Goal: Task Accomplishment & Management: Use online tool/utility

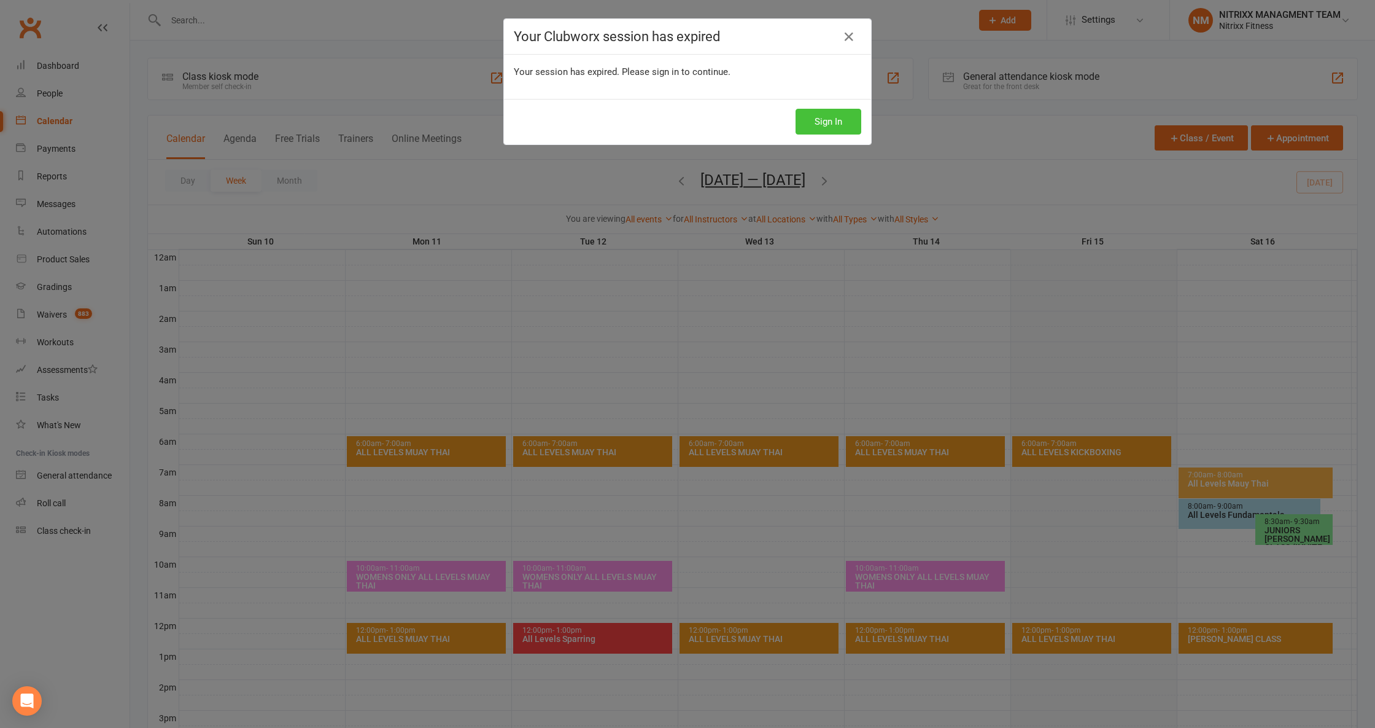
click at [831, 130] on button "Sign In" at bounding box center [829, 122] width 66 height 26
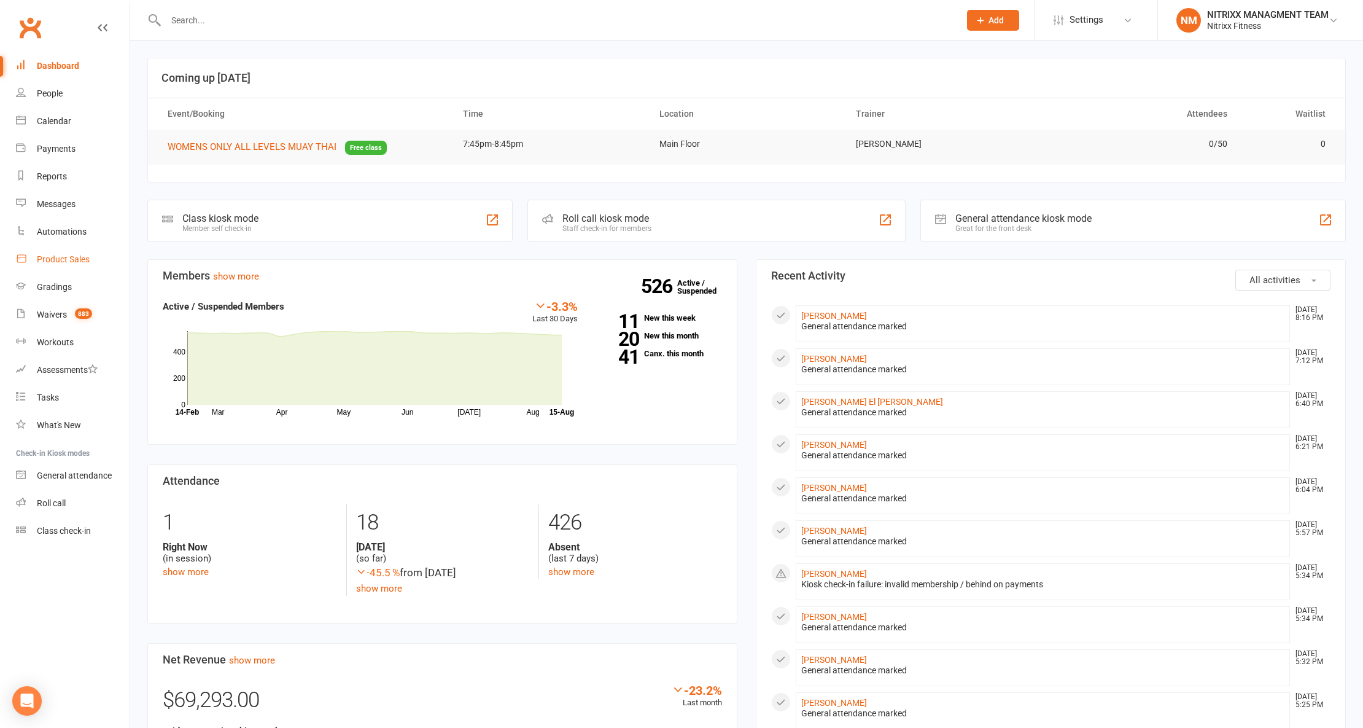
click at [68, 253] on link "Product Sales" at bounding box center [73, 260] width 114 height 28
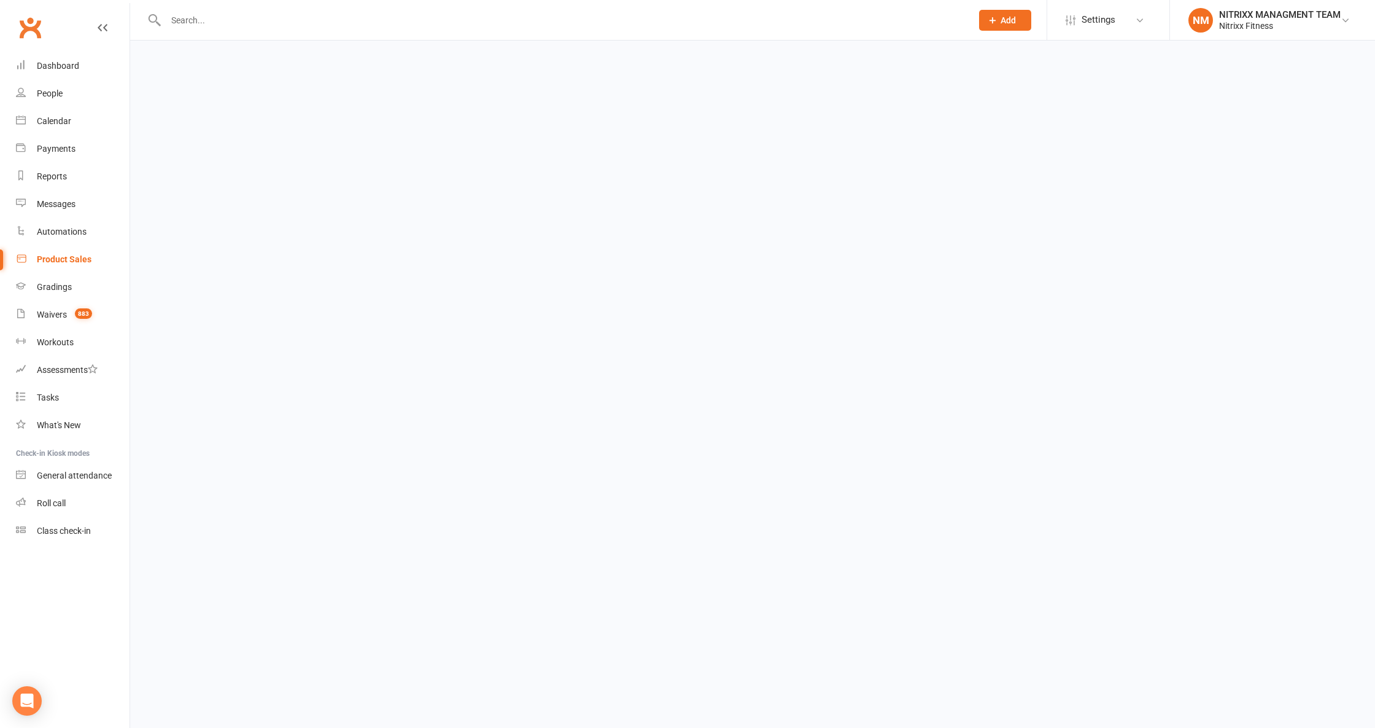
select select "100"
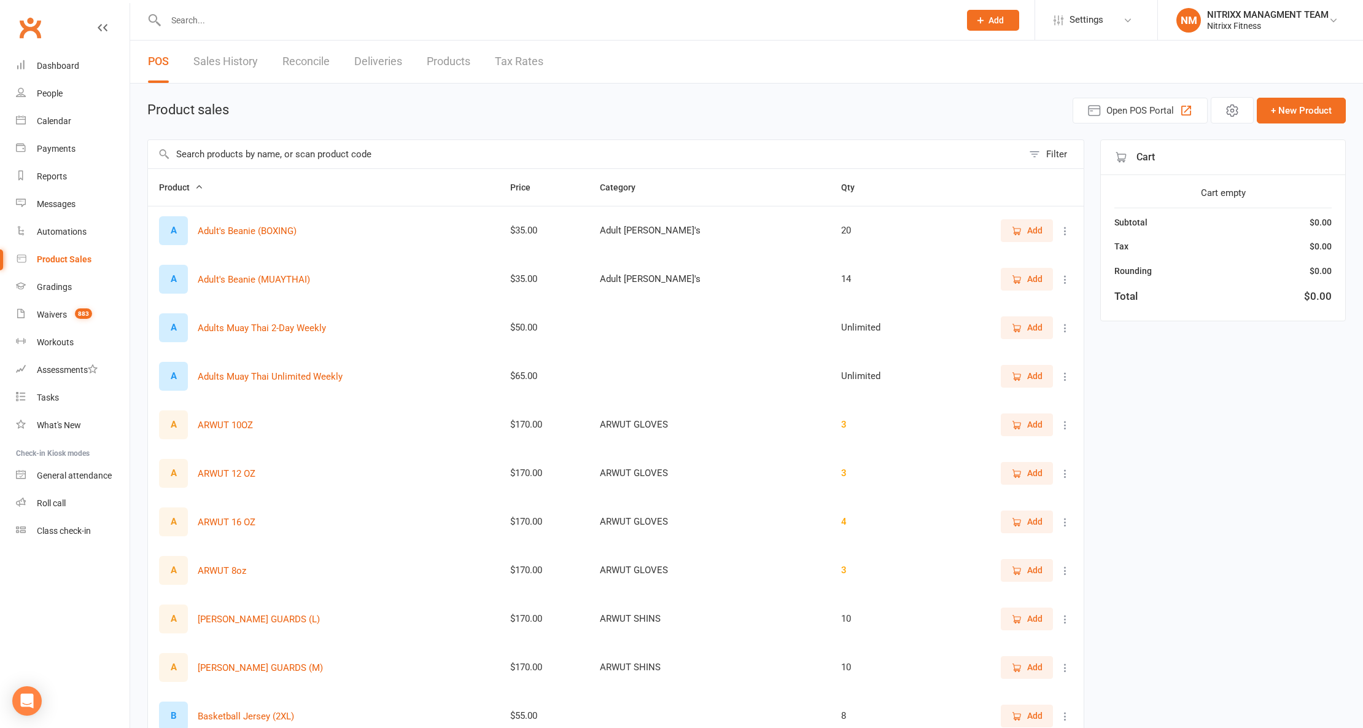
click at [375, 146] on input "text" at bounding box center [585, 154] width 875 height 28
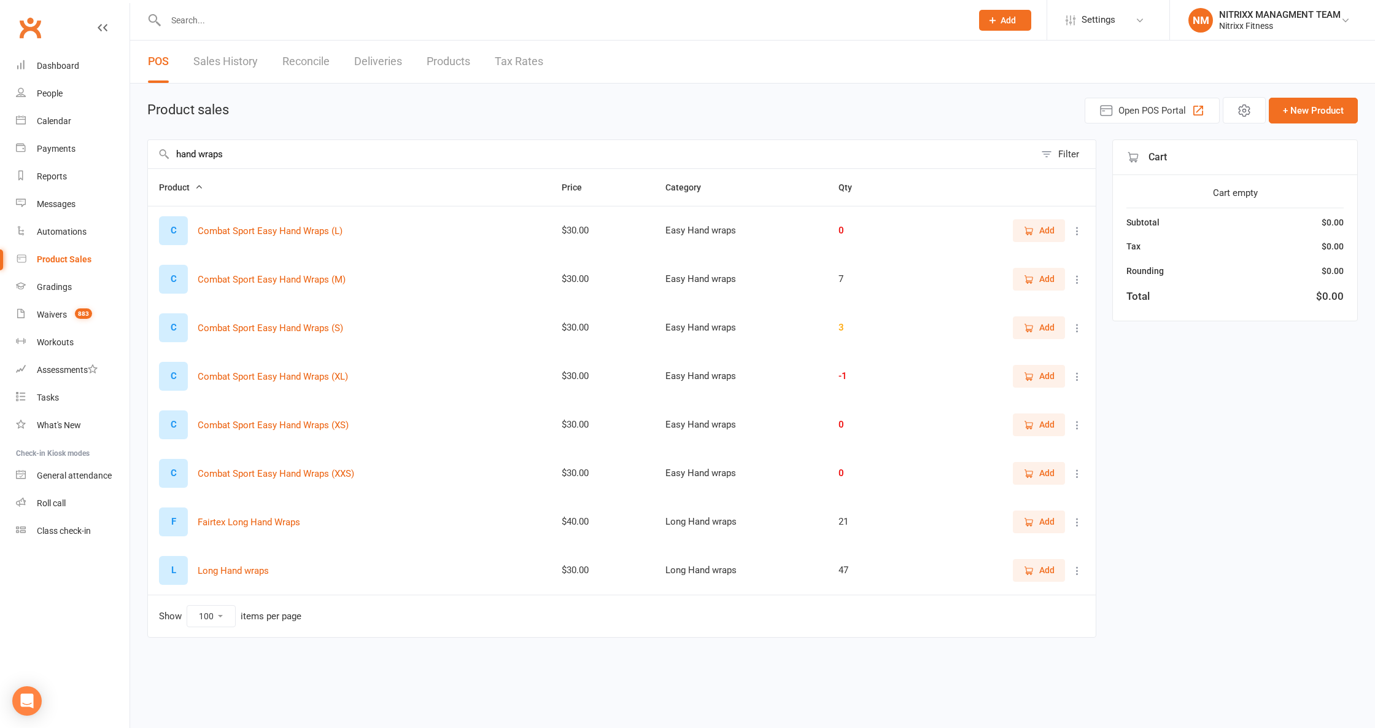
type input "hand wraps"
click at [1017, 225] on button "Add" at bounding box center [1039, 230] width 52 height 22
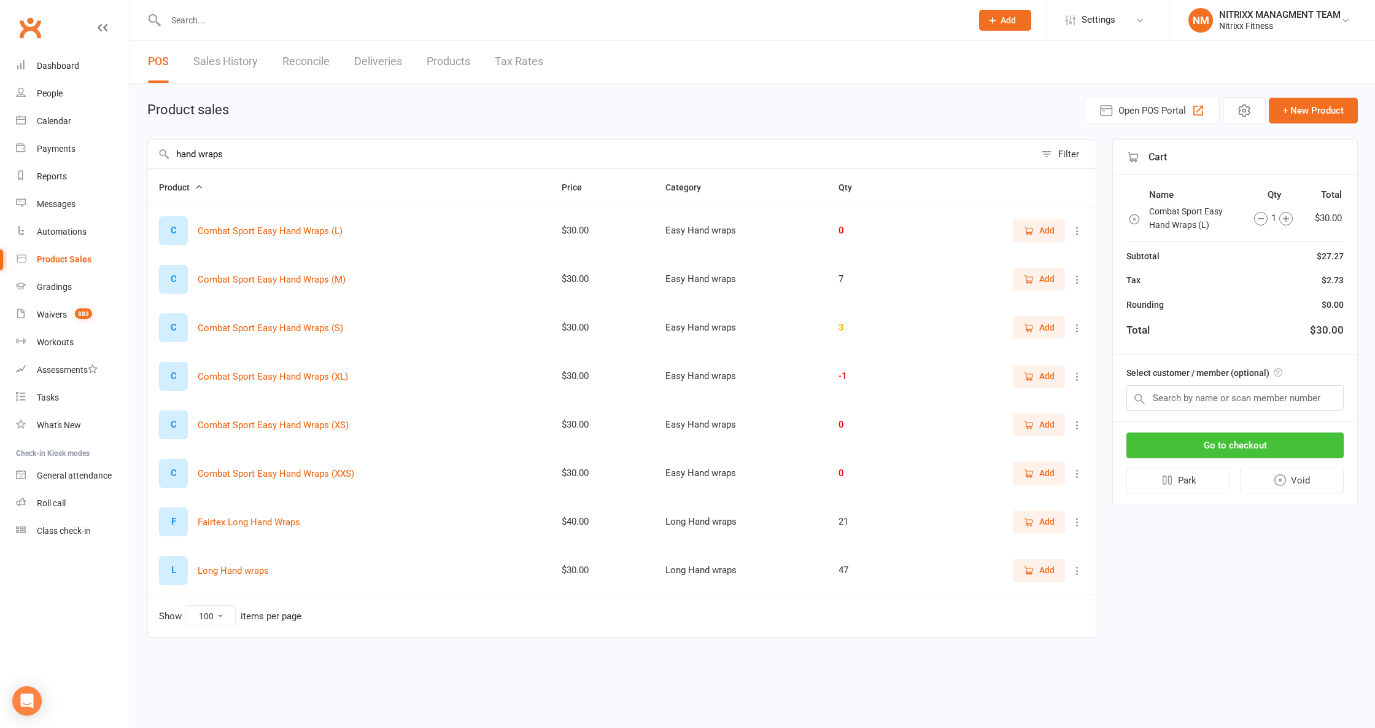
click at [1246, 455] on button "Go to checkout" at bounding box center [1235, 445] width 217 height 26
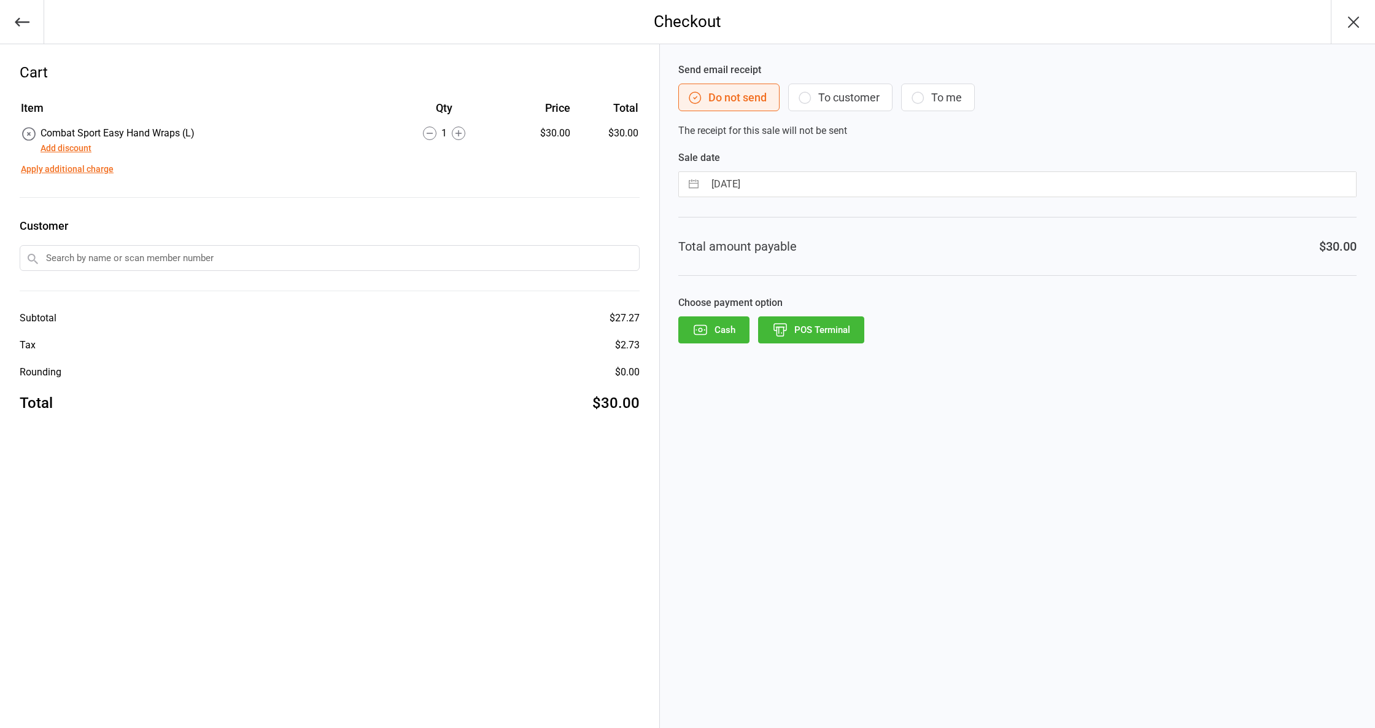
click at [839, 340] on button "POS Terminal" at bounding box center [811, 329] width 106 height 27
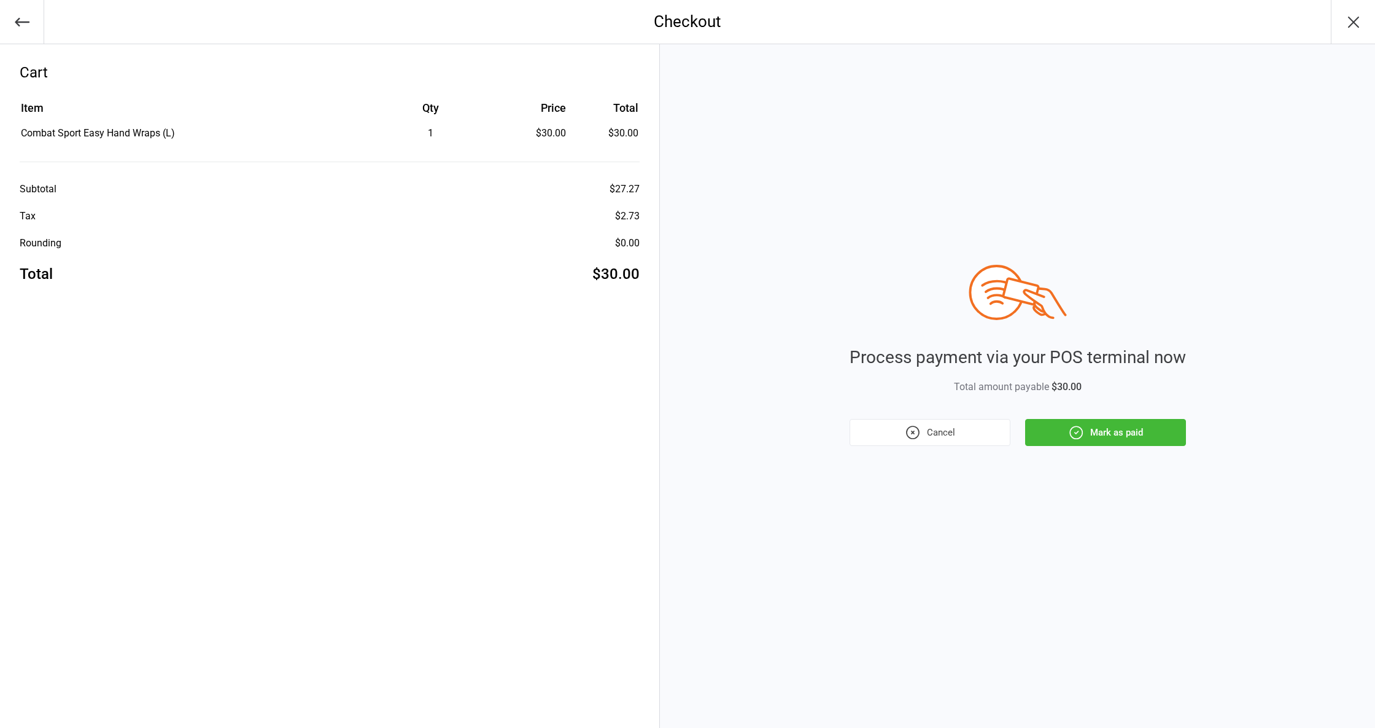
click at [1119, 430] on button "Mark as paid" at bounding box center [1105, 432] width 161 height 27
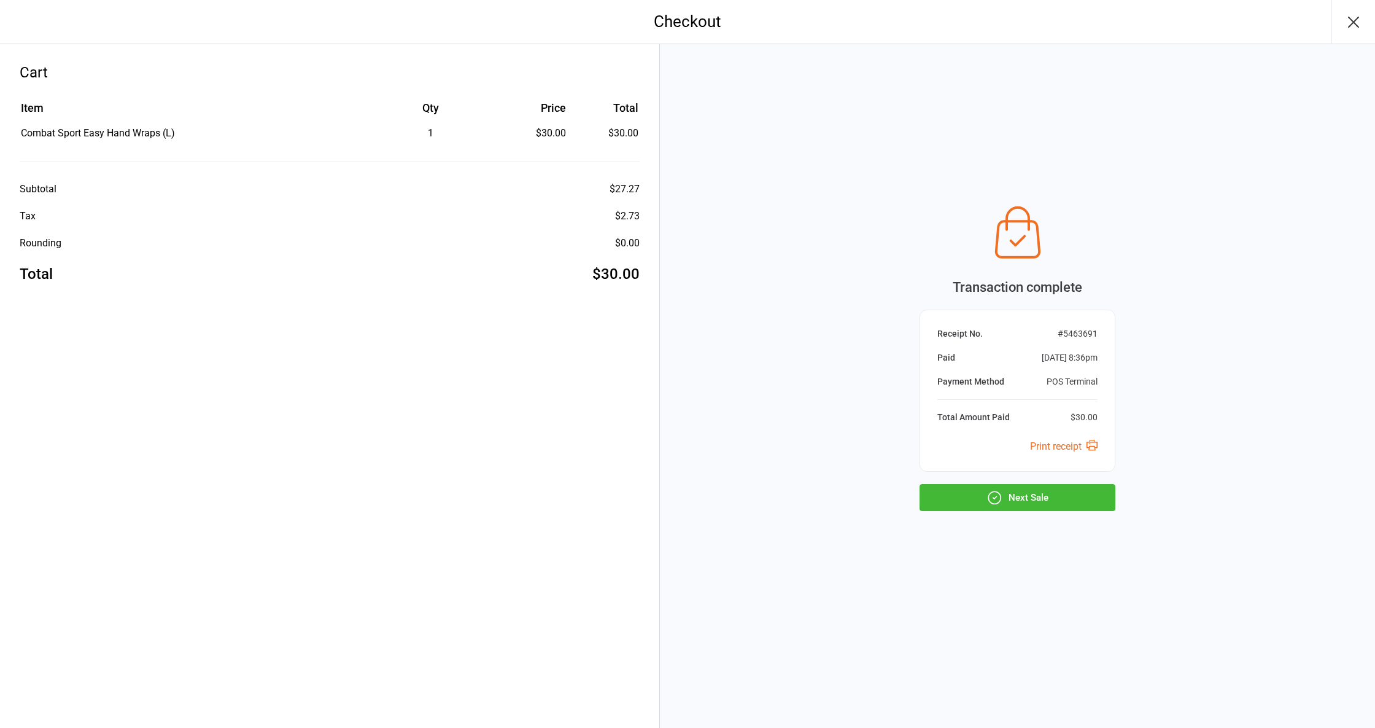
click at [1008, 505] on button "Next Sale" at bounding box center [1018, 497] width 196 height 27
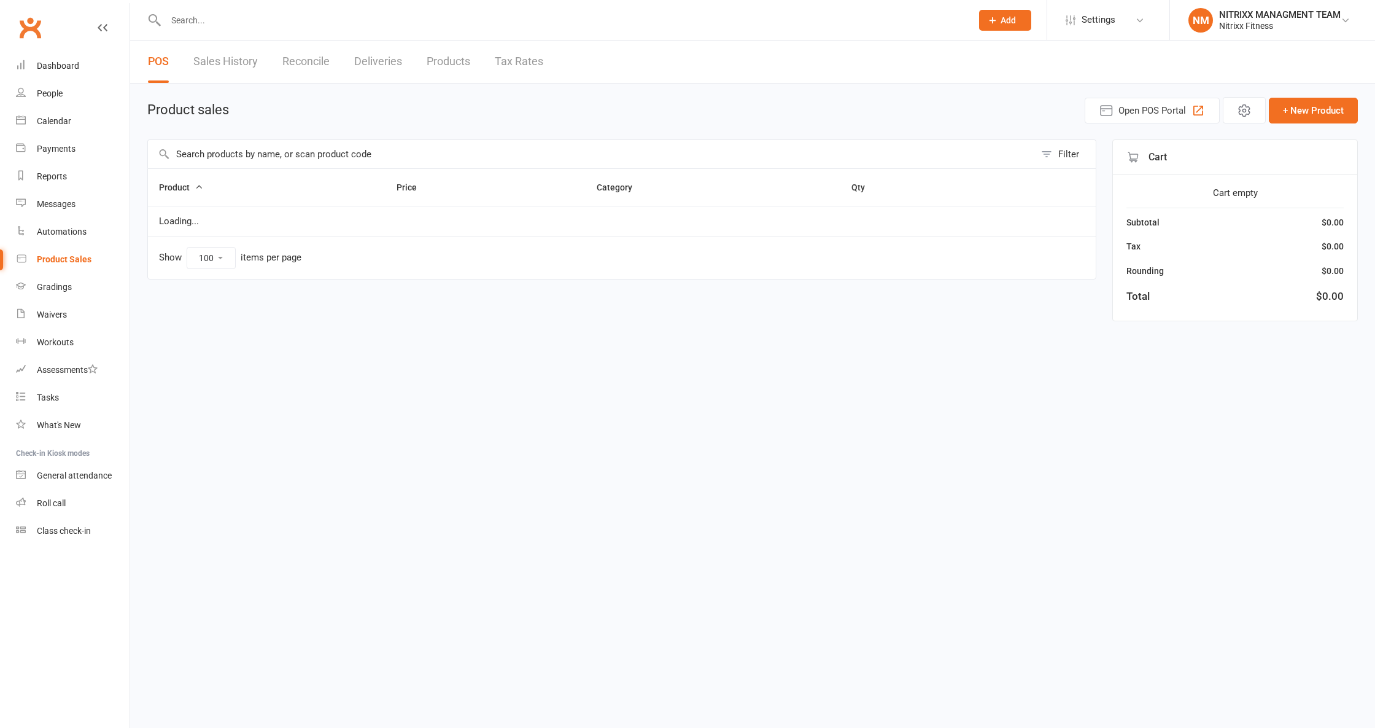
select select "100"
click at [198, 10] on div at bounding box center [555, 20] width 816 height 40
click at [202, 18] on input "text" at bounding box center [562, 20] width 801 height 17
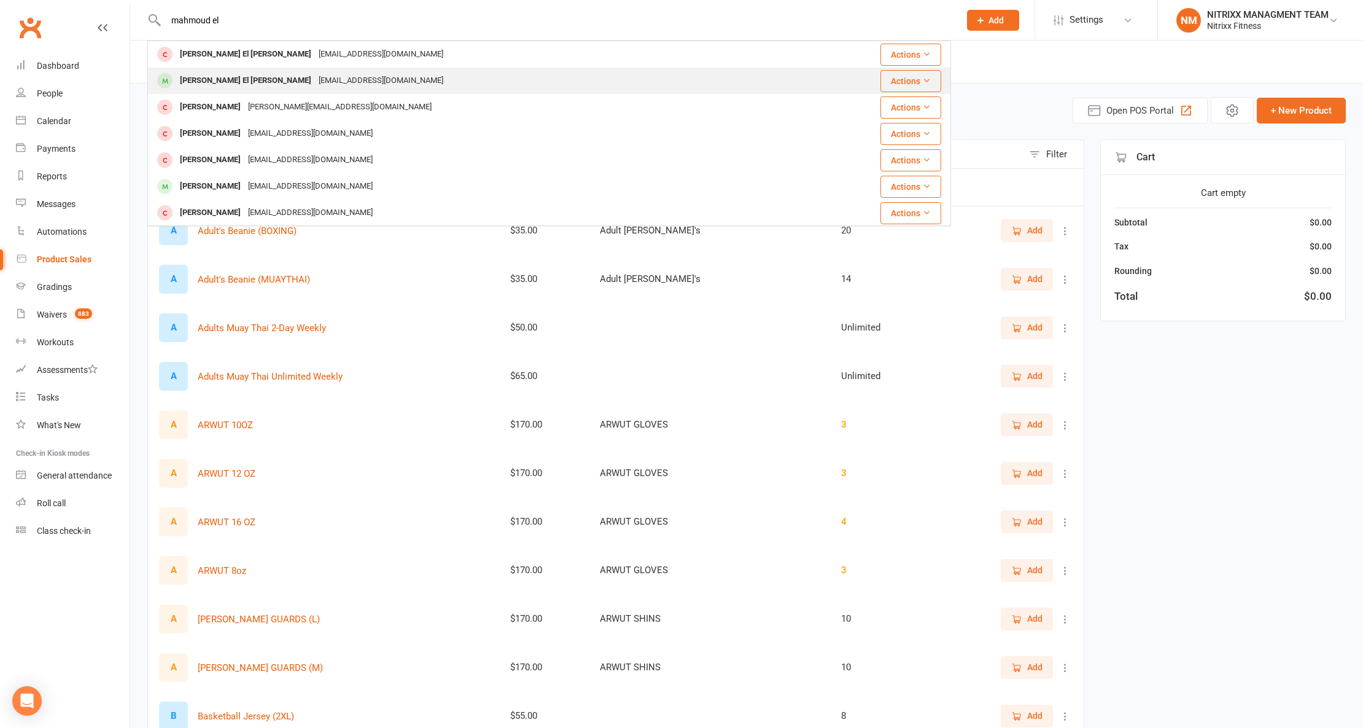
type input "mahmoud el"
click at [325, 80] on div "[EMAIL_ADDRESS][DOMAIN_NAME]" at bounding box center [381, 81] width 132 height 18
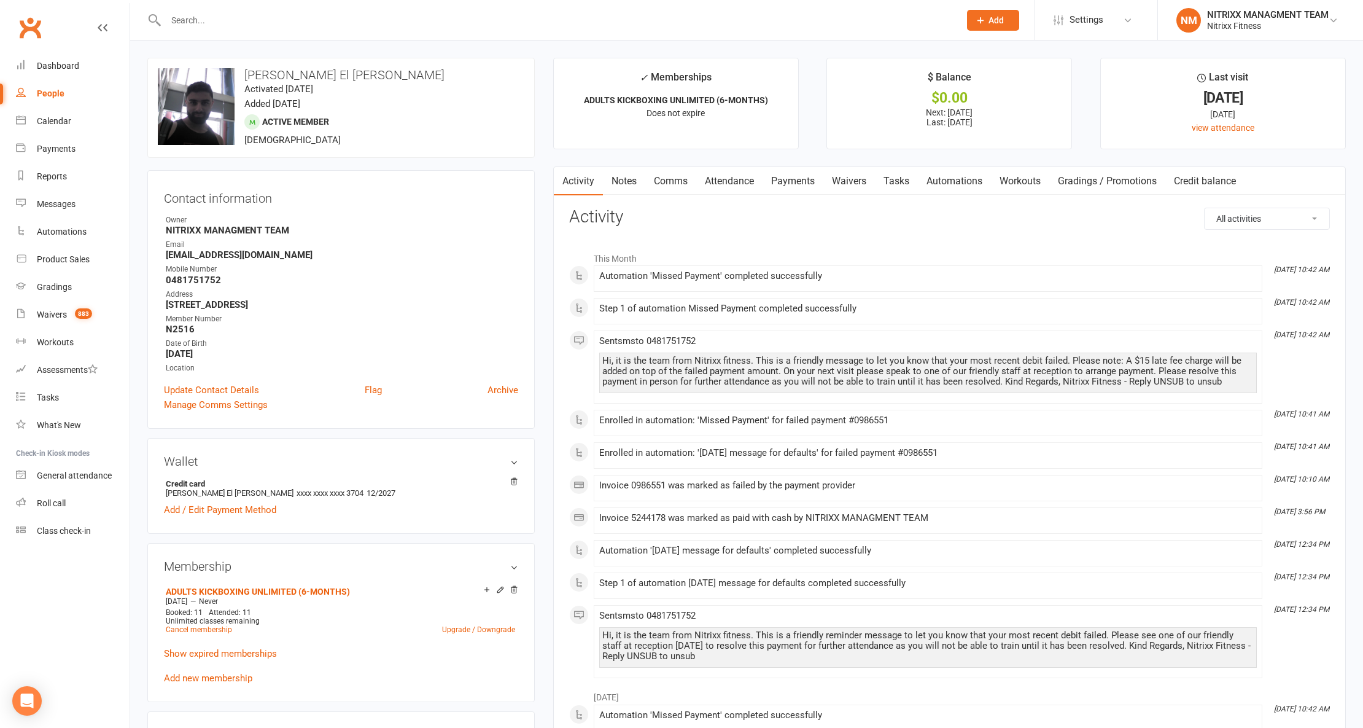
click at [259, 300] on strong "[STREET_ADDRESS]" at bounding box center [342, 304] width 352 height 11
drag, startPoint x: 259, startPoint y: 300, endPoint x: 356, endPoint y: 208, distance: 134.6
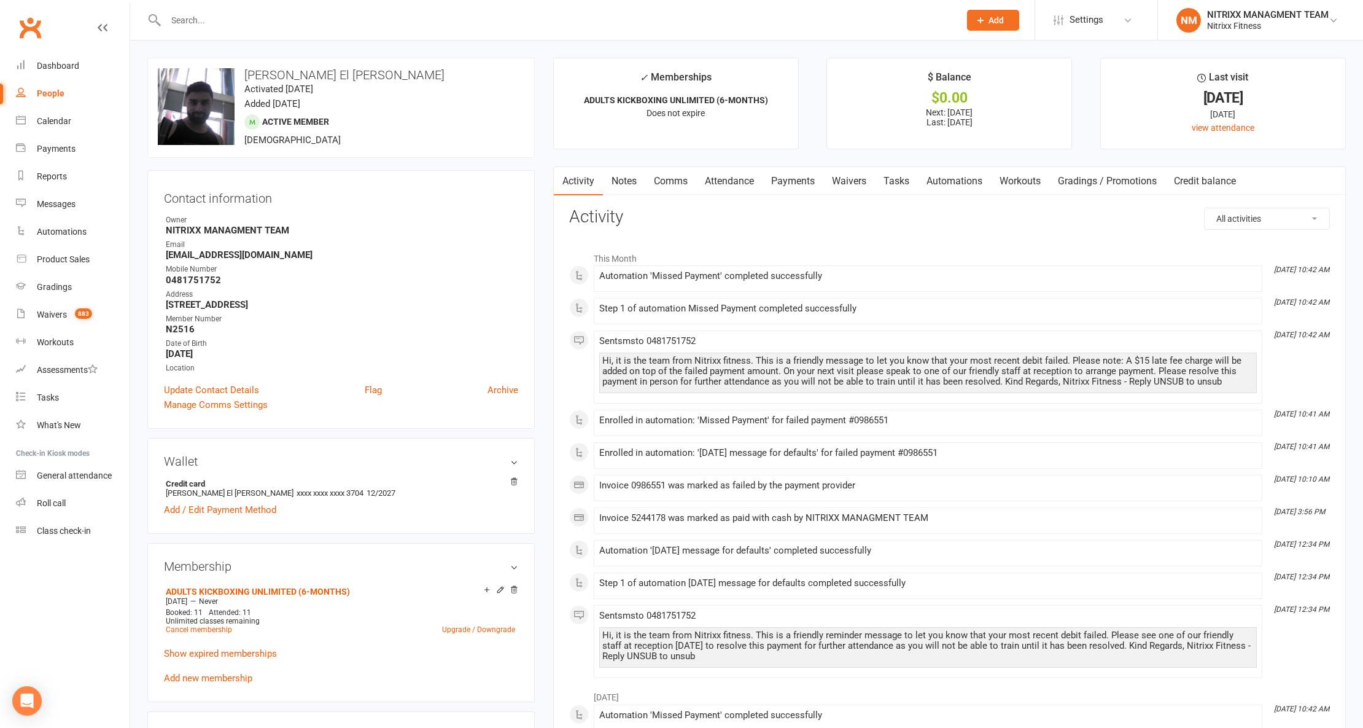
click at [354, 209] on div "Contact information Owner NITRIXX MANAGMENT TEAM Email [EMAIL_ADDRESS][DOMAIN_N…" at bounding box center [340, 299] width 387 height 259
click at [67, 177] on link "Reports" at bounding box center [73, 177] width 114 height 28
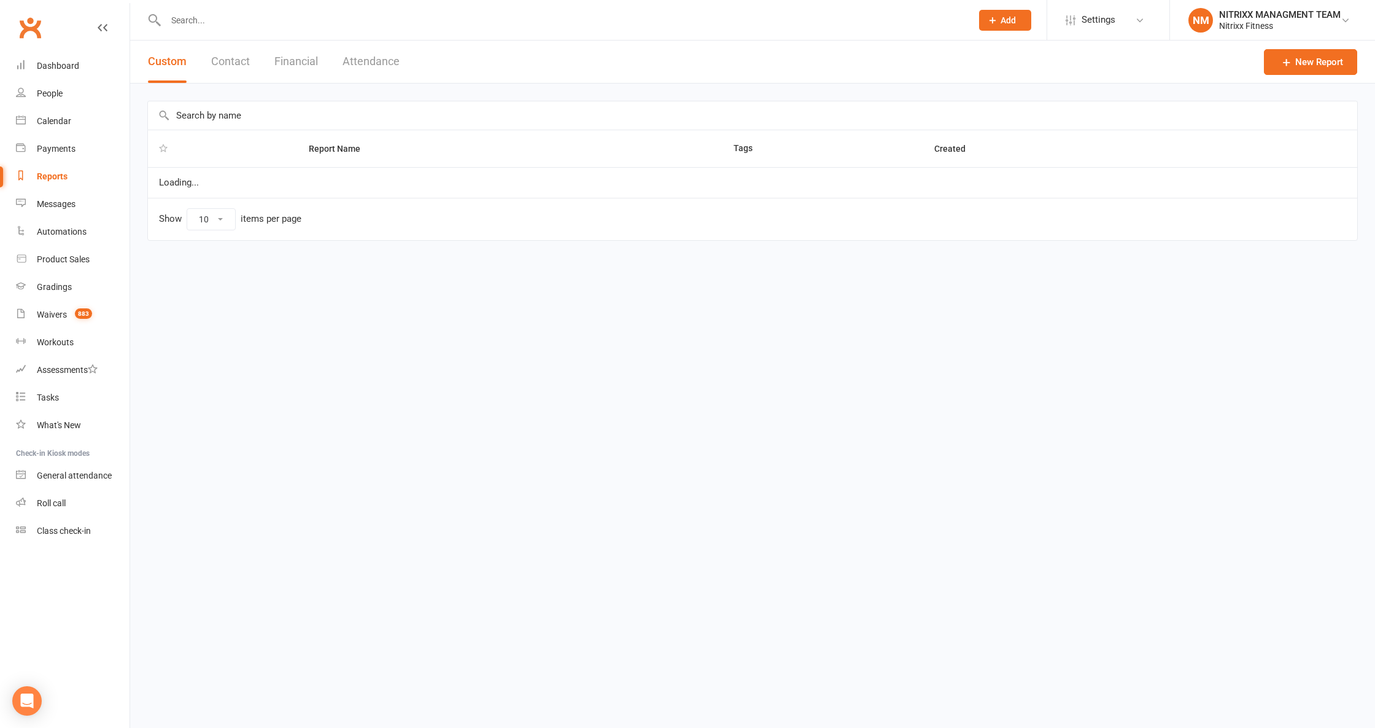
select select "100"
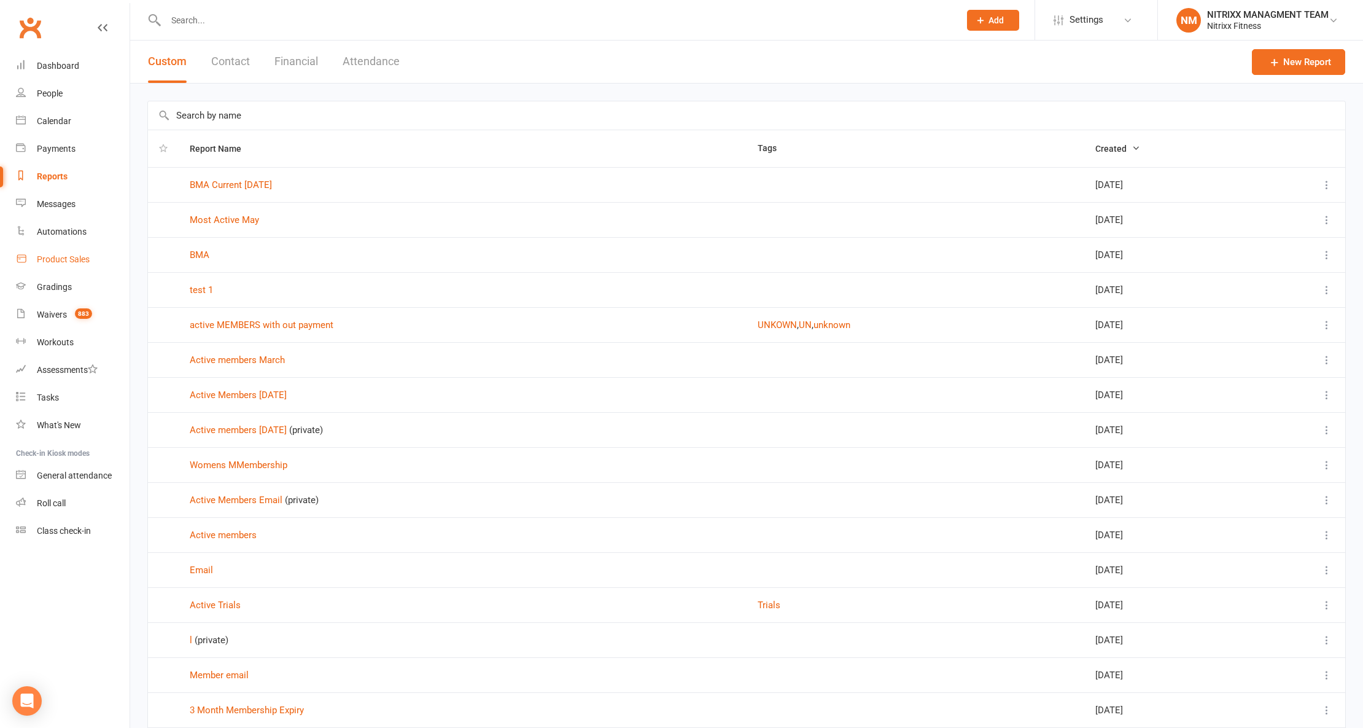
click at [58, 252] on link "Product Sales" at bounding box center [73, 260] width 114 height 28
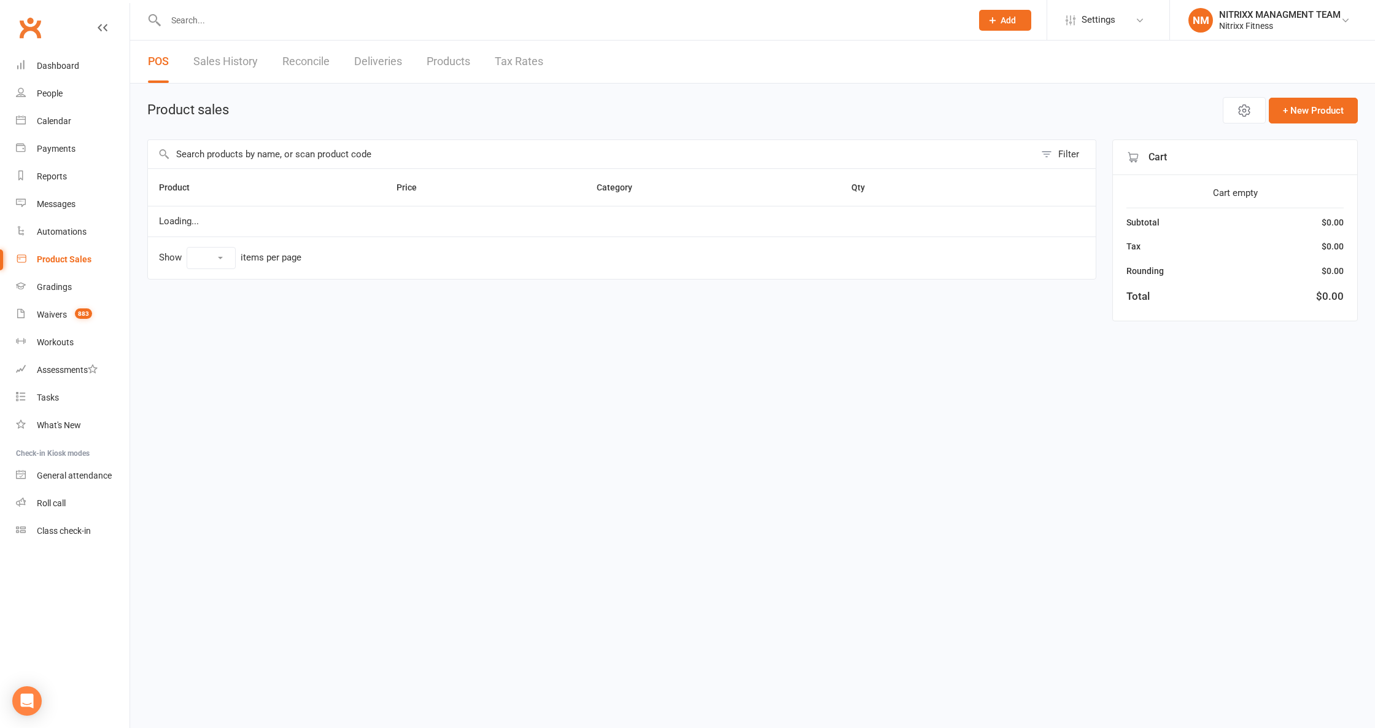
select select "100"
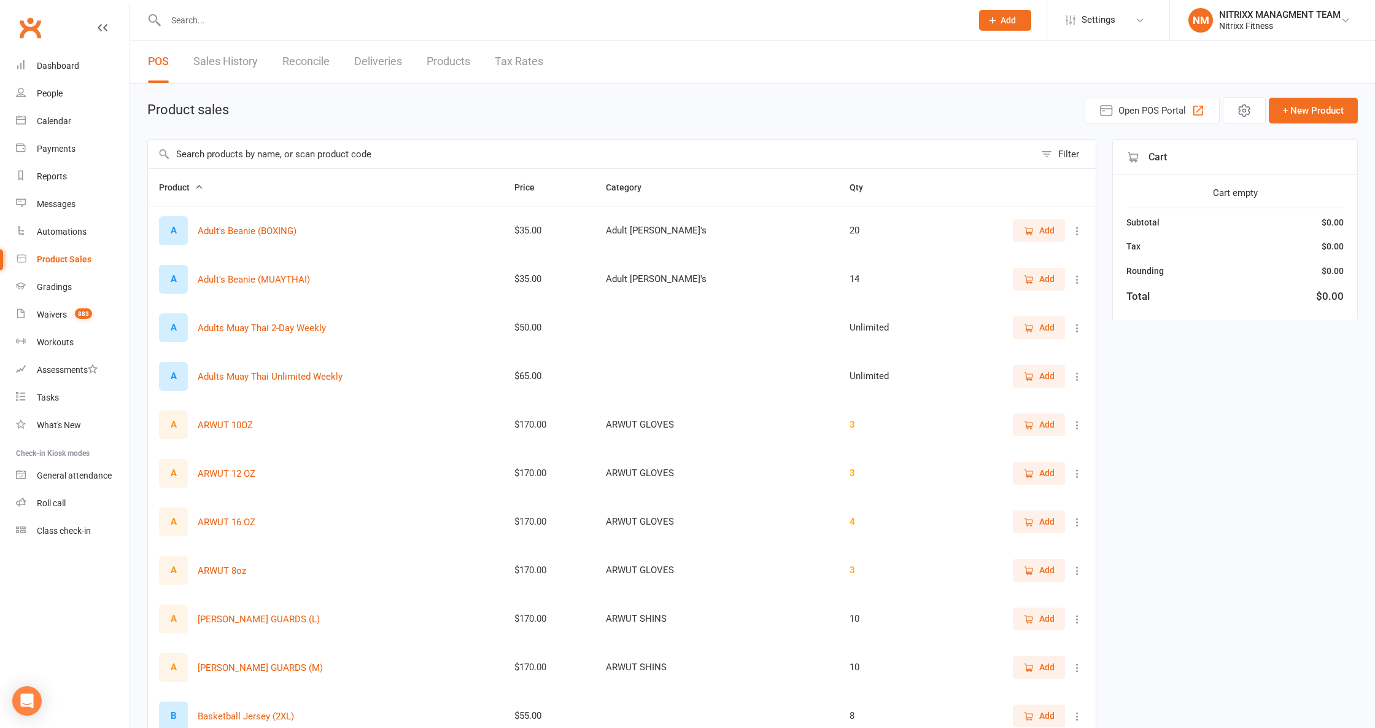
click at [307, 63] on link "Reconcile" at bounding box center [305, 62] width 47 height 42
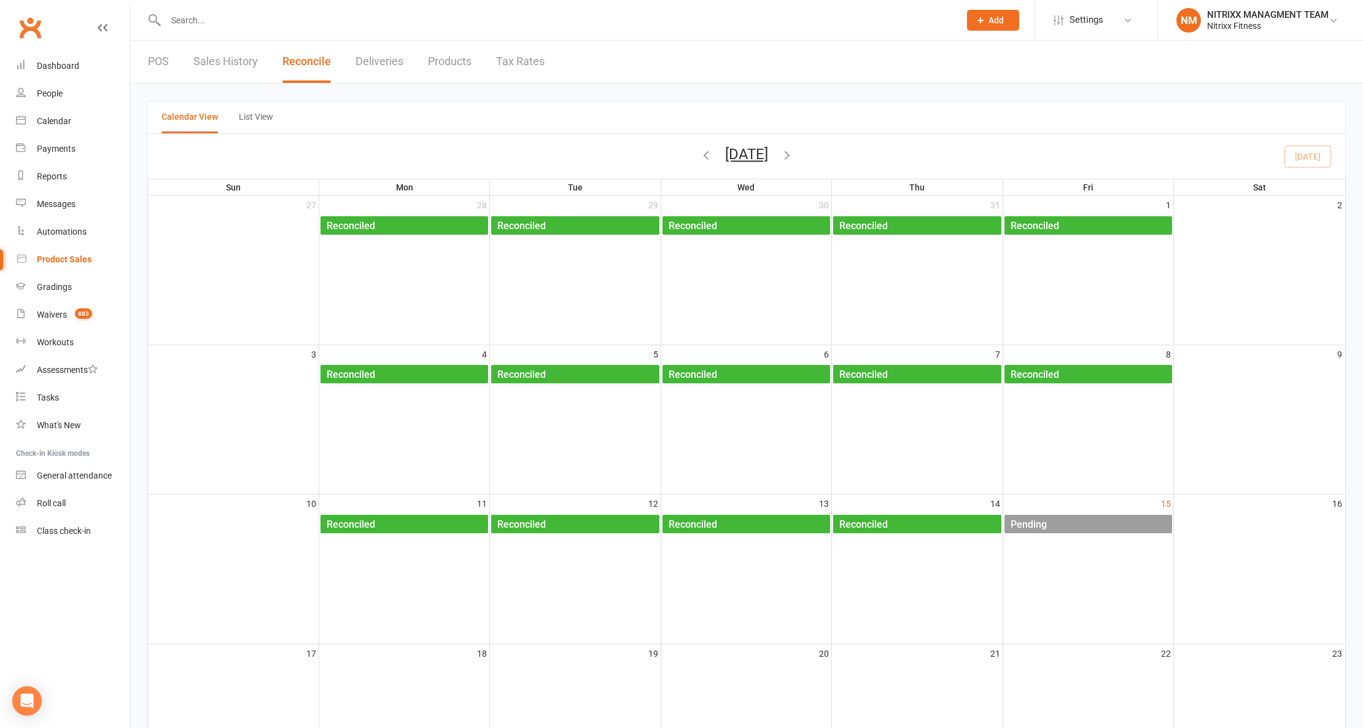
click at [1062, 529] on div "Pending" at bounding box center [1091, 525] width 162 height 20
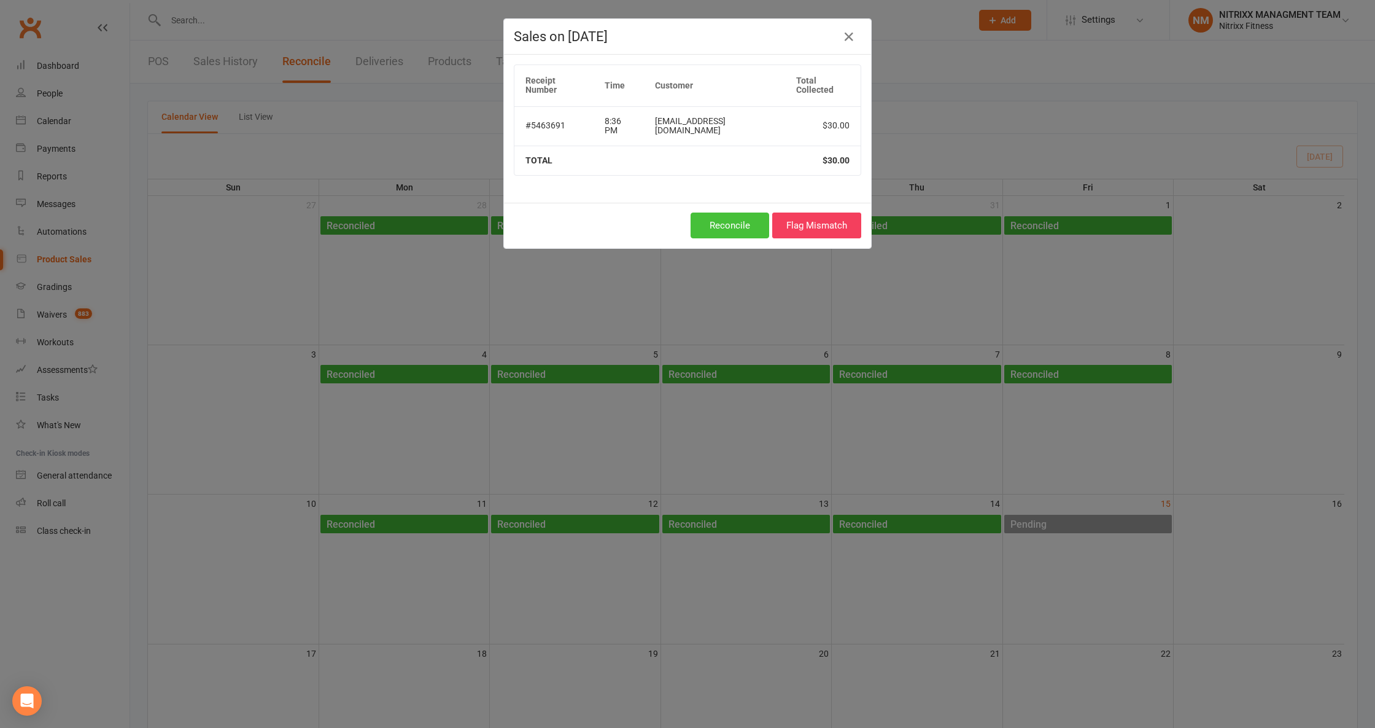
click at [725, 212] on button "Reconcile" at bounding box center [730, 225] width 79 height 26
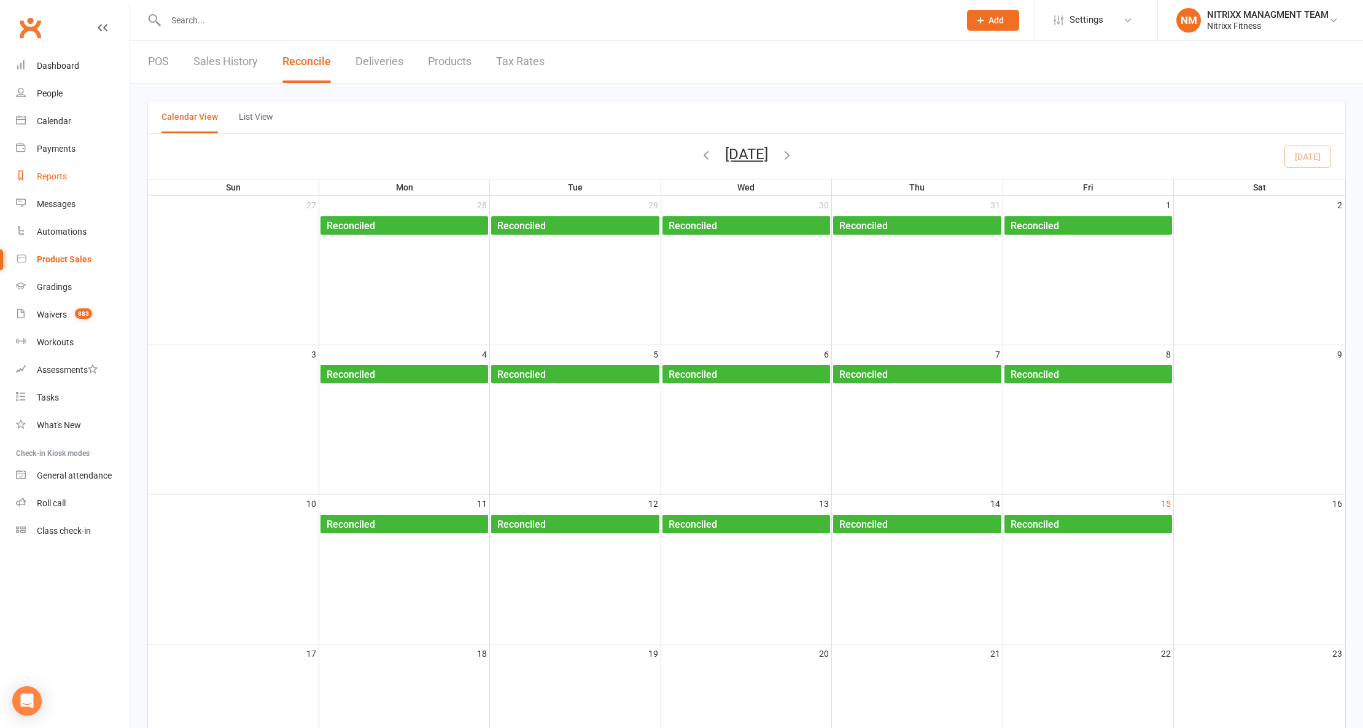
click at [86, 175] on link "Reports" at bounding box center [73, 177] width 114 height 28
select select "100"
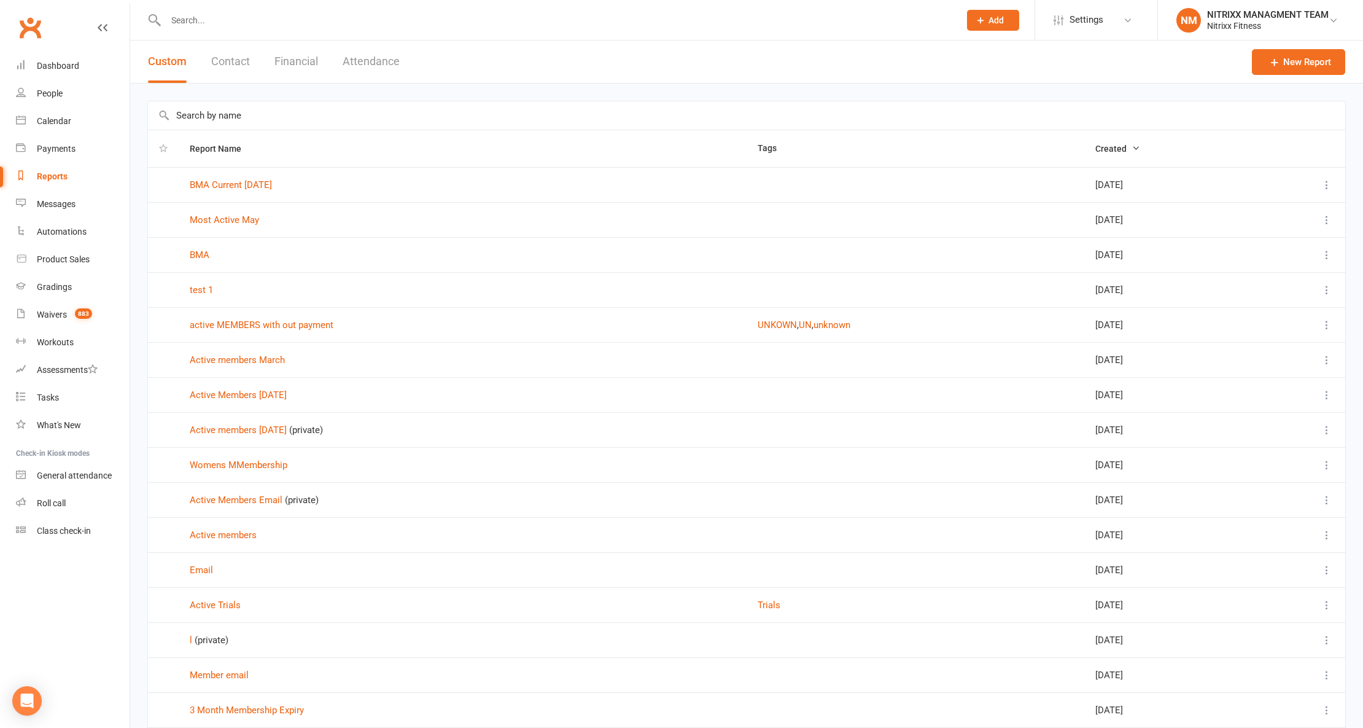
click at [282, 66] on button "Financial" at bounding box center [296, 62] width 44 height 42
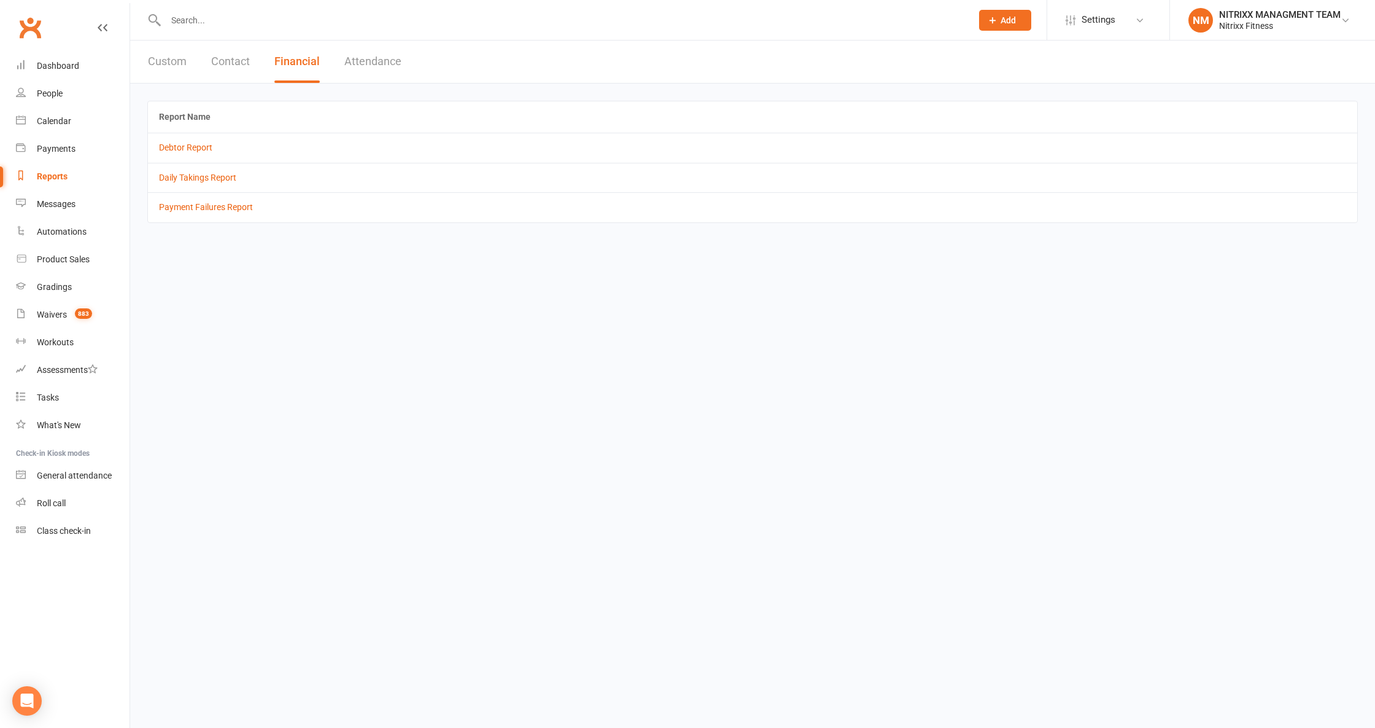
click at [199, 172] on td "Daily Takings Report" at bounding box center [753, 177] width 1210 height 29
click at [202, 177] on link "Daily Takings Report" at bounding box center [197, 178] width 77 height 10
